Goal: Transaction & Acquisition: Purchase product/service

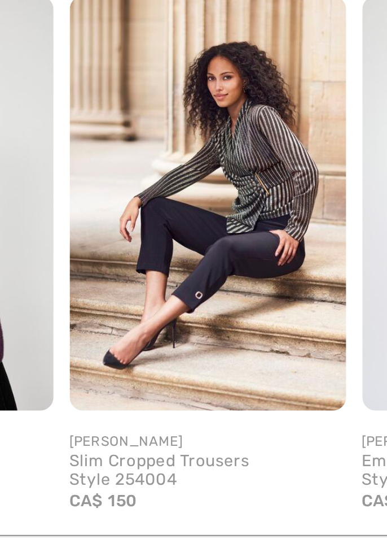
scroll to position [0, 271]
click at [136, 438] on img at bounding box center [161, 402] width 116 height 173
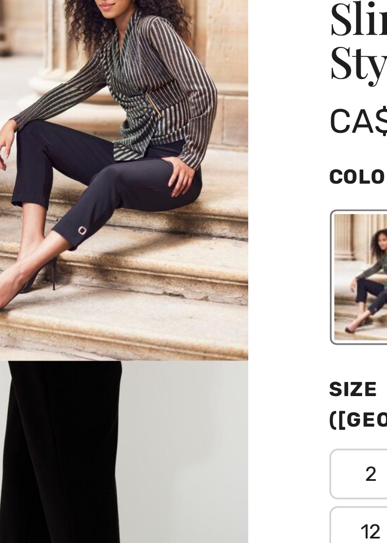
scroll to position [0, 0]
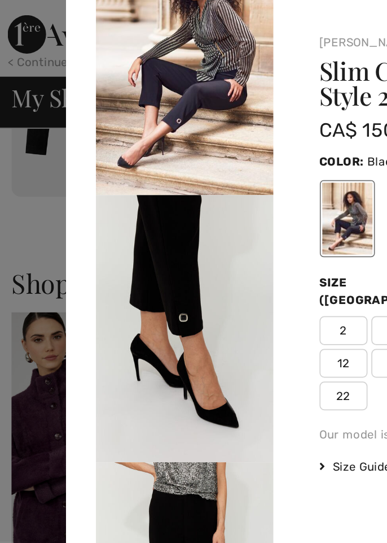
click at [15, 151] on div at bounding box center [193, 271] width 387 height 543
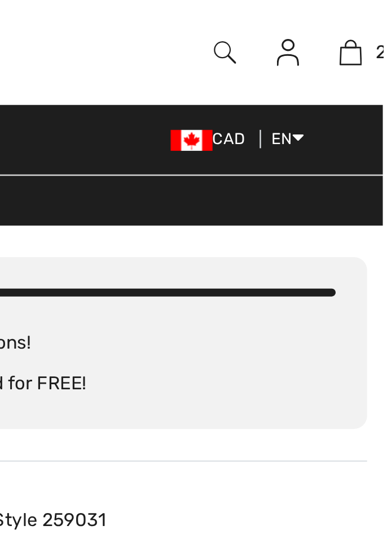
click at [320, 26] on img at bounding box center [320, 23] width 10 height 14
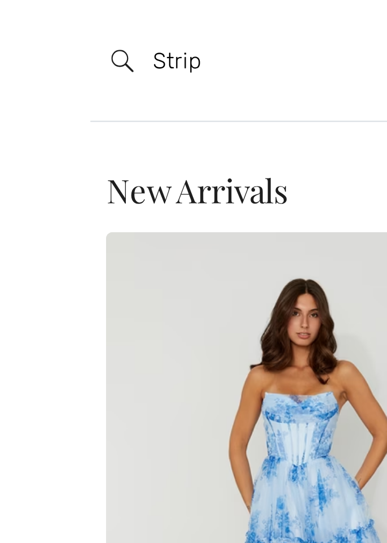
type input "Strip"
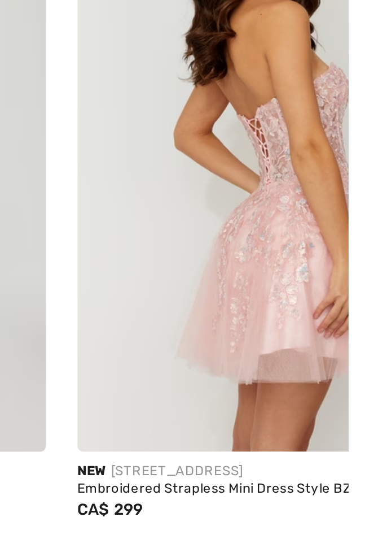
click at [236, 353] on img at bounding box center [318, 229] width 172 height 258
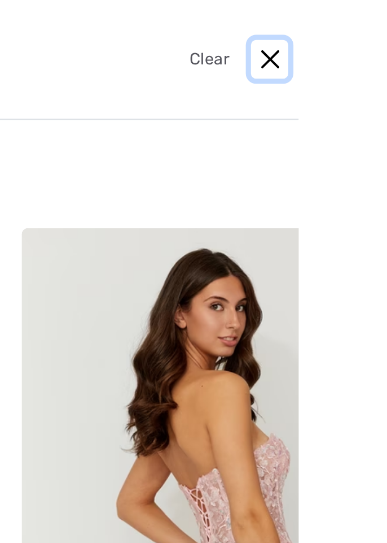
click at [336, 28] on button "Close" at bounding box center [336, 26] width 16 height 17
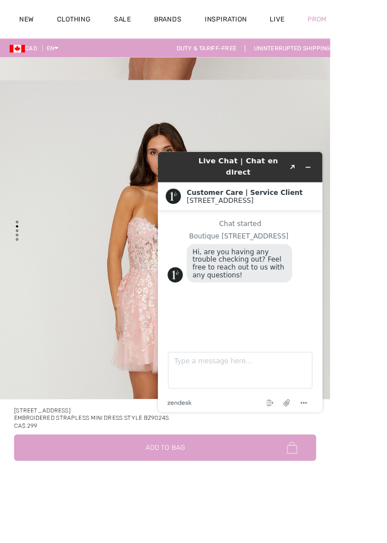
scroll to position [549, 0]
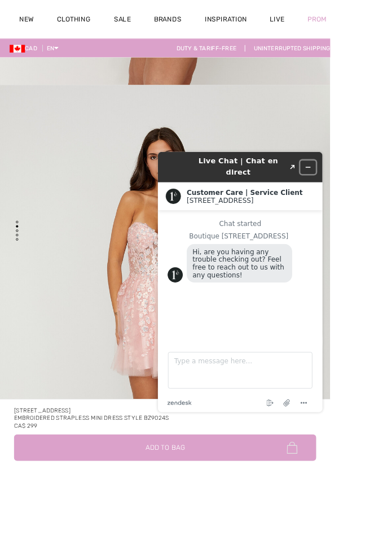
click at [335, 171] on icon "Minimize widget" at bounding box center [335, 171] width 5 height 0
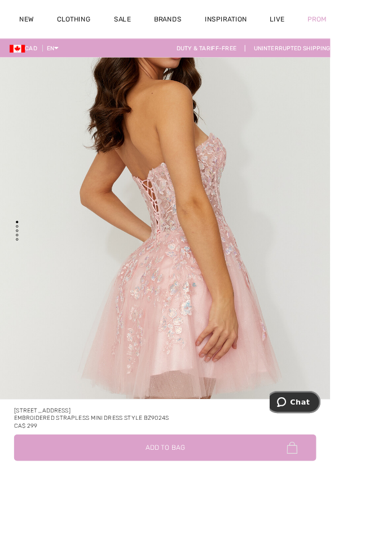
scroll to position [0, 0]
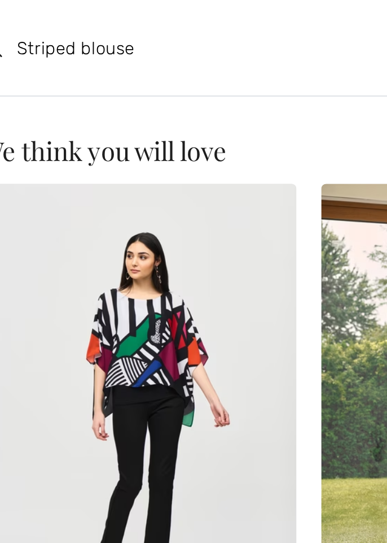
type input "Striped blouse"
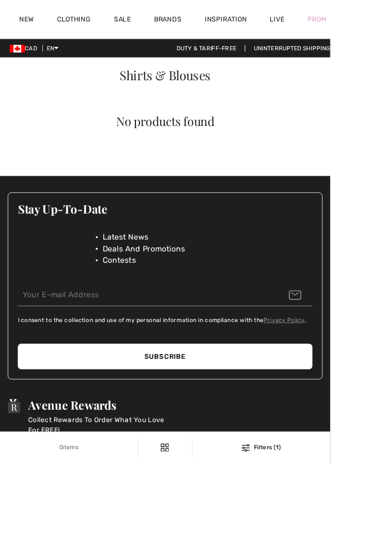
checkbox input "true"
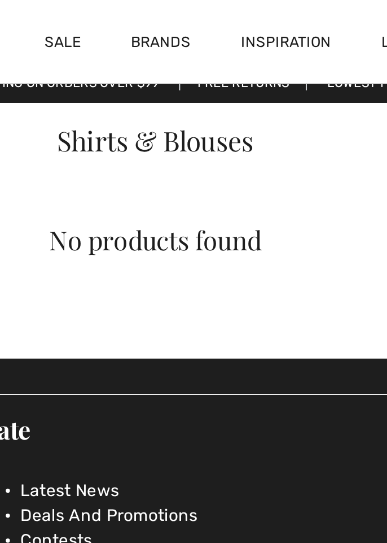
scroll to position [10, 0]
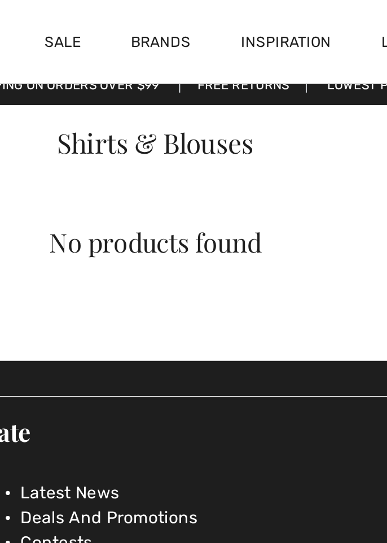
click at [175, 82] on span "Shirts & Blouses" at bounding box center [193, 78] width 107 height 20
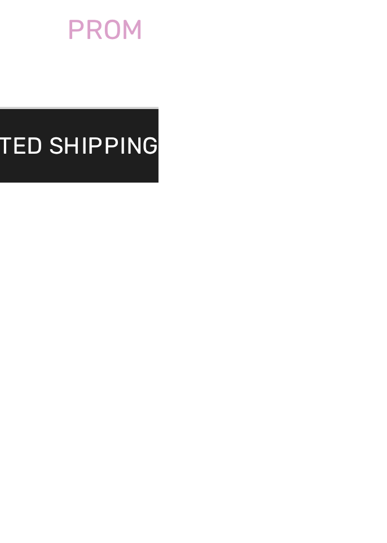
scroll to position [0, 0]
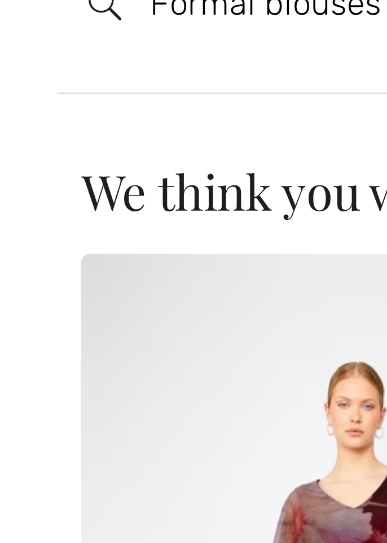
scroll to position [2, 0]
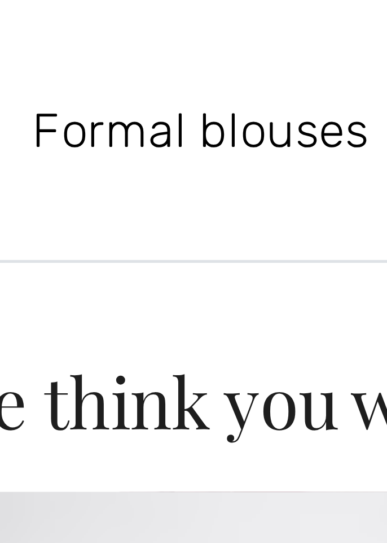
click at [95, 26] on input "Formal blouses" at bounding box center [163, 26] width 210 height 34
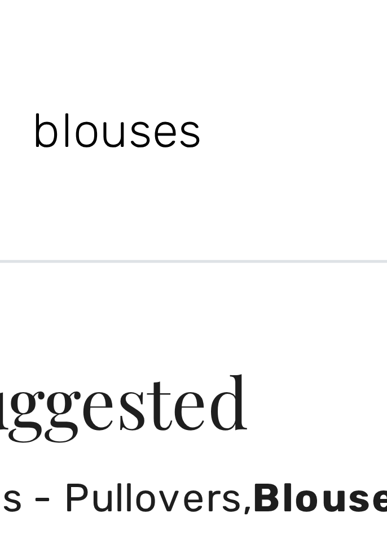
type input "blouses"
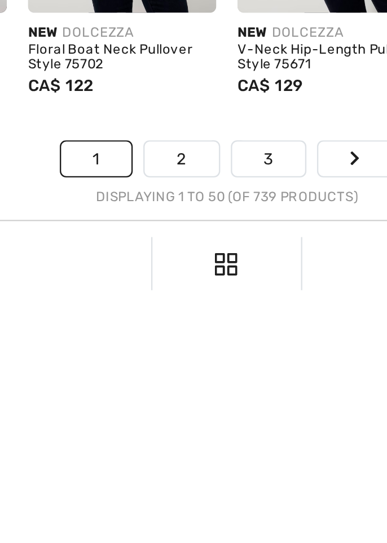
scroll to position [2547, 0]
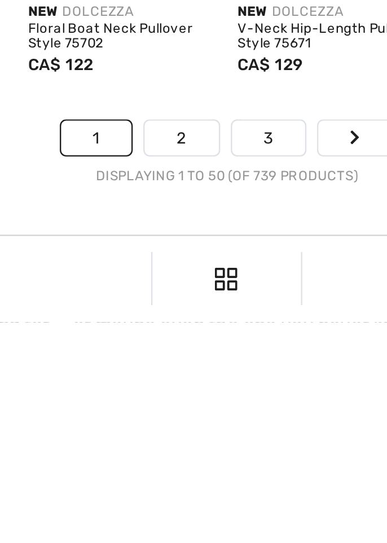
click at [168, 477] on div "Displaying 1 to 50 (of 739 products)" at bounding box center [194, 481] width 348 height 8
click at [171, 467] on link "2" at bounding box center [174, 464] width 31 height 15
click at [172, 463] on link "2" at bounding box center [174, 464] width 31 height 15
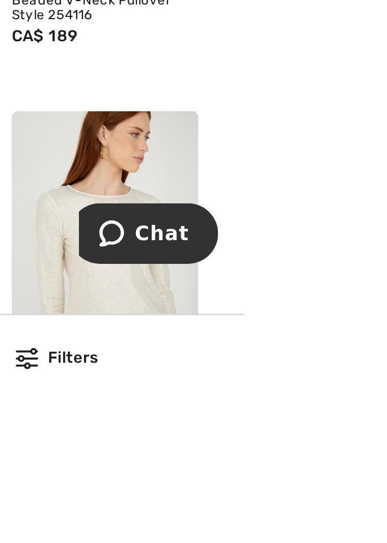
scroll to position [2226, 0]
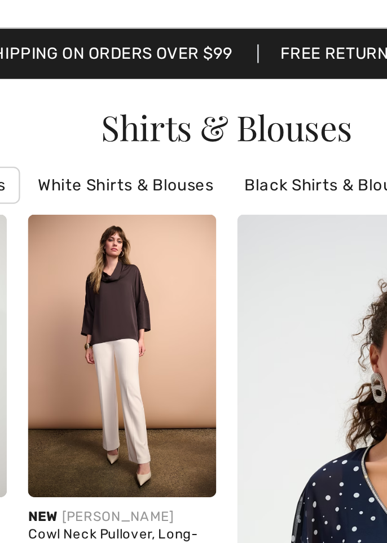
click at [227, 204] on img at bounding box center [282, 277] width 203 height 305
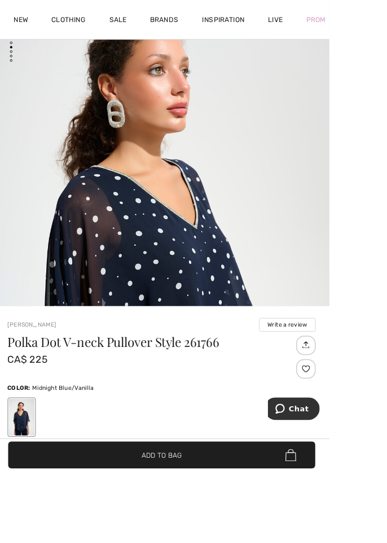
scroll to position [224, 0]
